Goal: Navigation & Orientation: Find specific page/section

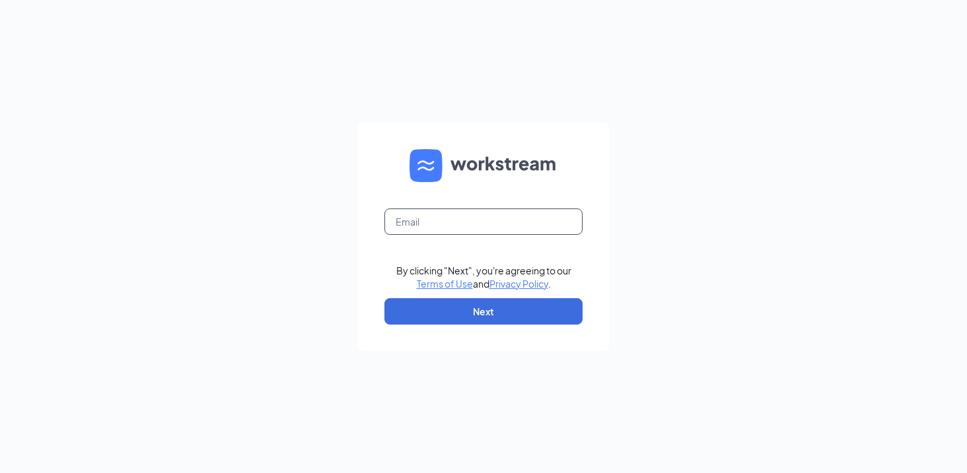
click at [470, 219] on input "text" at bounding box center [483, 222] width 198 height 26
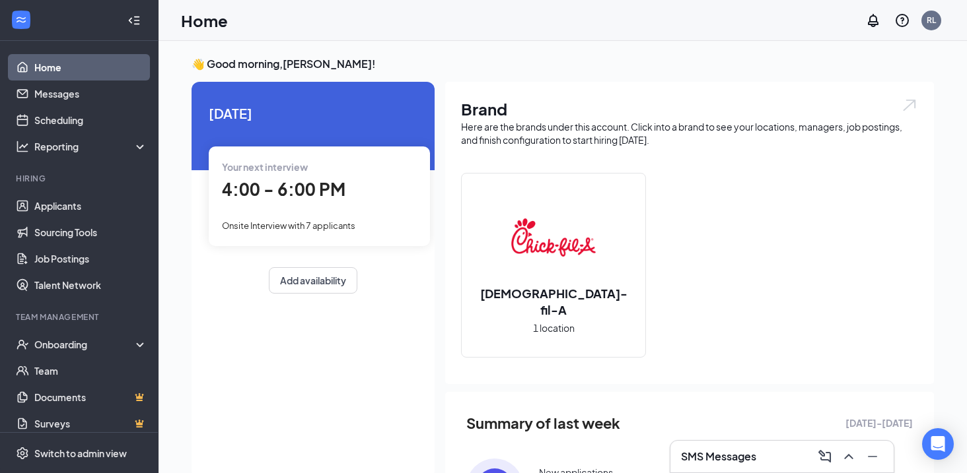
click at [285, 222] on span "Onsite Interview with 7 applicants" at bounding box center [288, 226] width 133 height 11
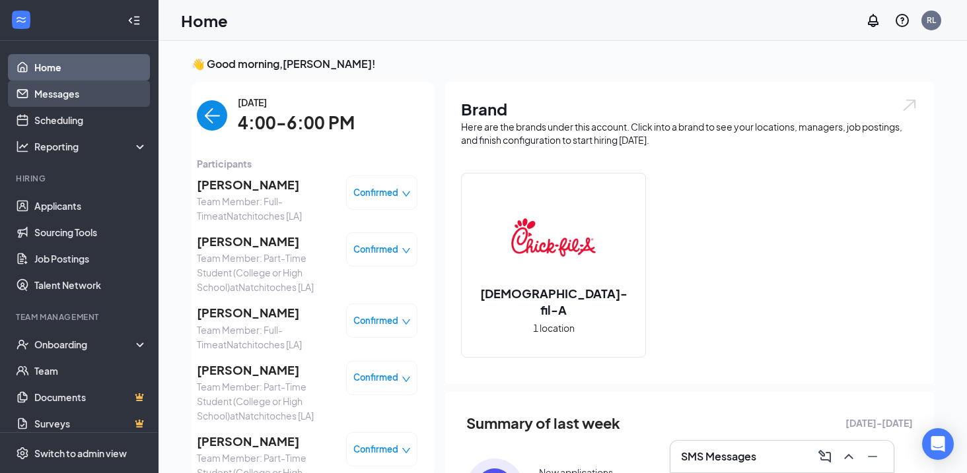
click at [65, 97] on link "Messages" at bounding box center [90, 94] width 113 height 26
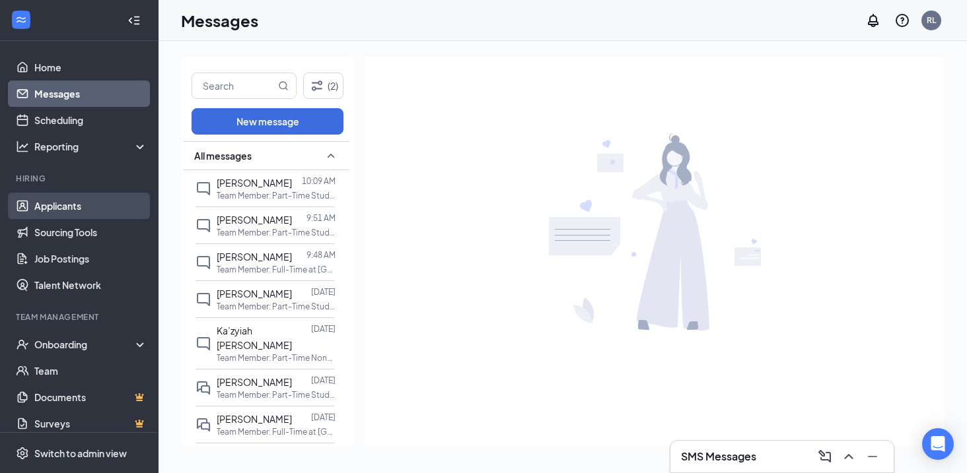
click at [76, 213] on link "Applicants" at bounding box center [90, 206] width 113 height 26
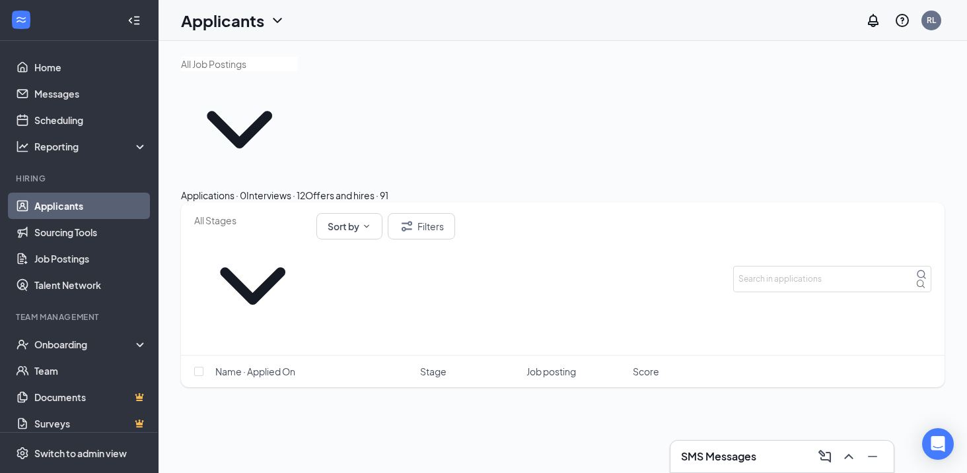
click at [305, 188] on button "Interviews · 12" at bounding box center [275, 195] width 59 height 15
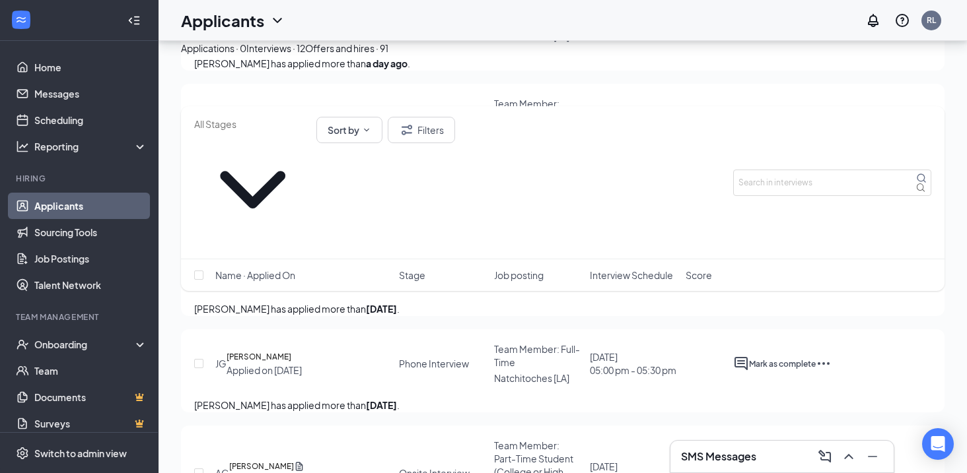
scroll to position [748, 0]
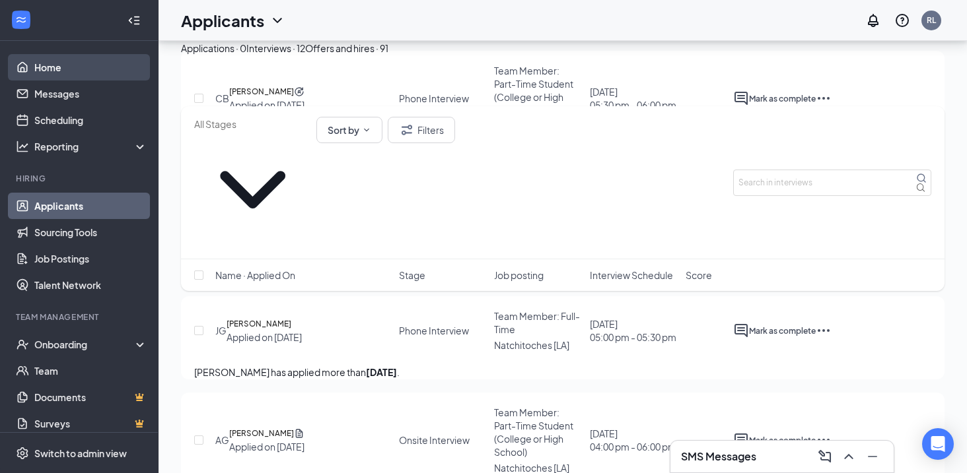
click at [51, 70] on link "Home" at bounding box center [90, 67] width 113 height 26
